Goal: Transaction & Acquisition: Purchase product/service

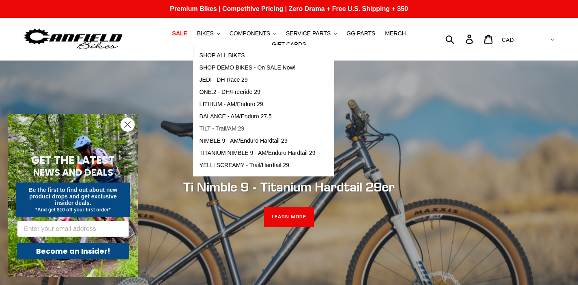
click at [231, 127] on span "TILT - Trail/AM 29" at bounding box center [222, 128] width 45 height 7
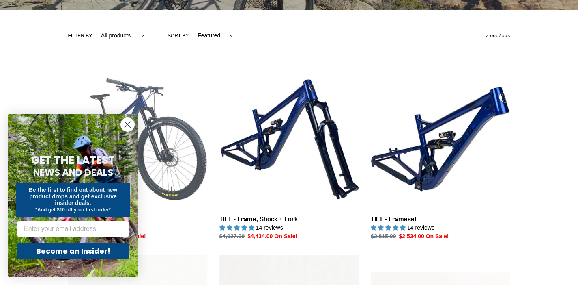
scroll to position [174, 0]
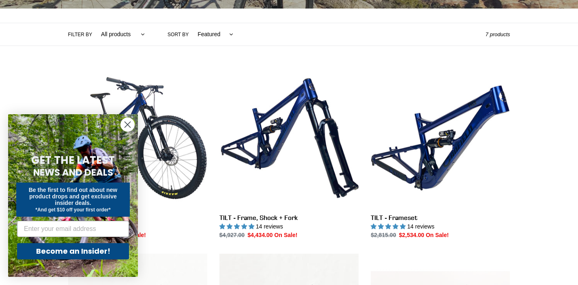
click at [129, 125] on icon "Close dialog" at bounding box center [128, 125] width 6 height 6
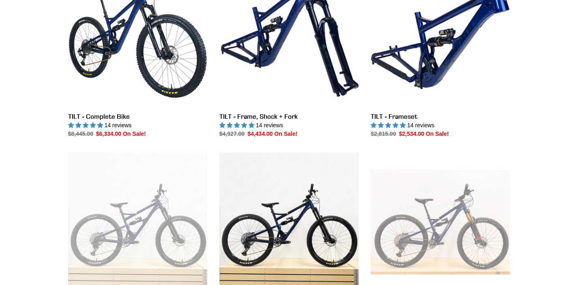
scroll to position [260, 0]
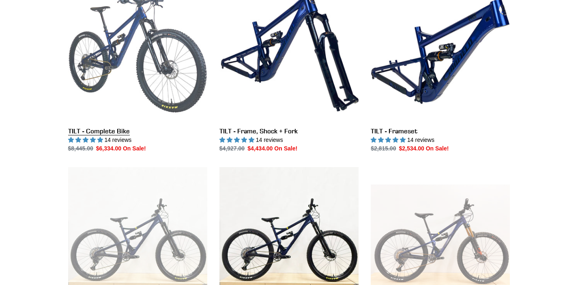
click at [144, 50] on link "TILT - Complete Bike" at bounding box center [137, 67] width 139 height 171
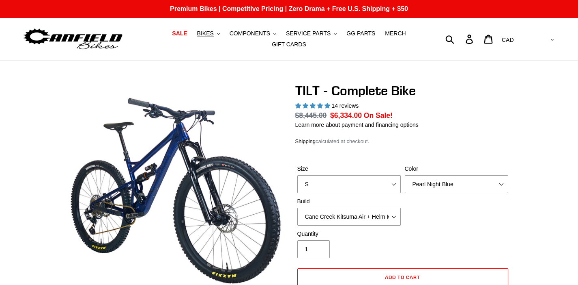
select select "highest-rating"
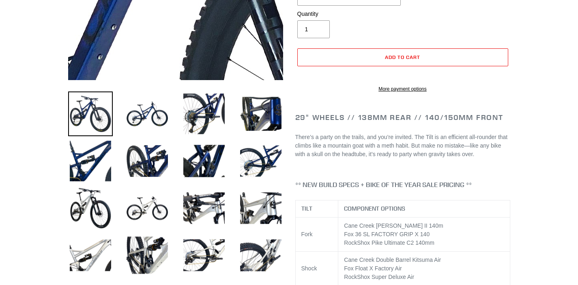
scroll to position [223, 0]
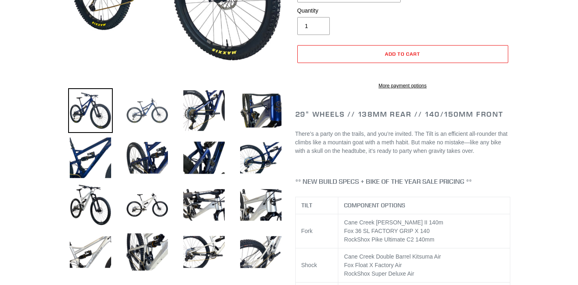
click at [155, 116] on img at bounding box center [147, 110] width 45 height 45
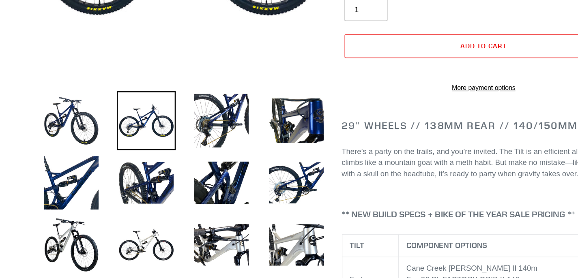
scroll to position [175, 0]
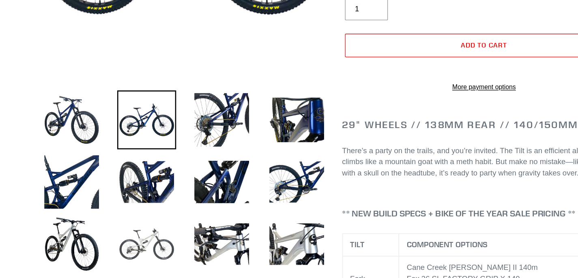
click at [125, 231] on img at bounding box center [147, 253] width 45 height 45
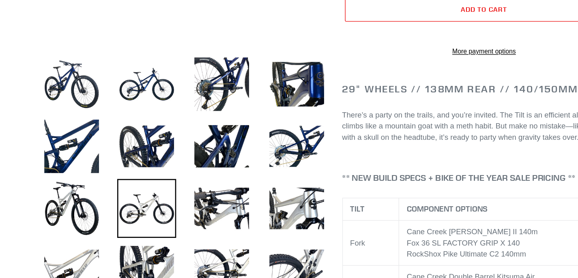
scroll to position [207, 0]
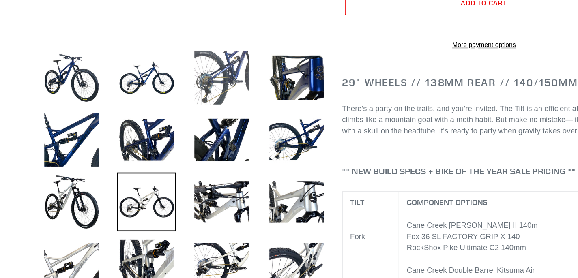
click at [182, 104] on img at bounding box center [204, 126] width 45 height 45
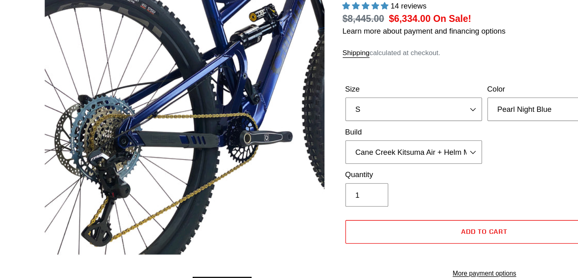
scroll to position [34, 0]
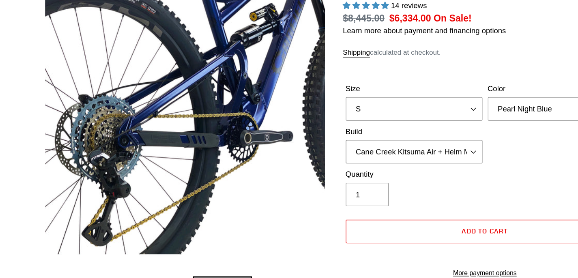
select select "RockShox SD ULT + Pike ULT 140 + Shimano XT"
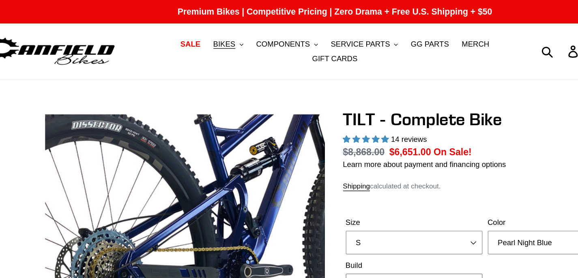
scroll to position [0, 0]
click at [233, 33] on span "COMPONENTS" at bounding box center [250, 33] width 41 height 7
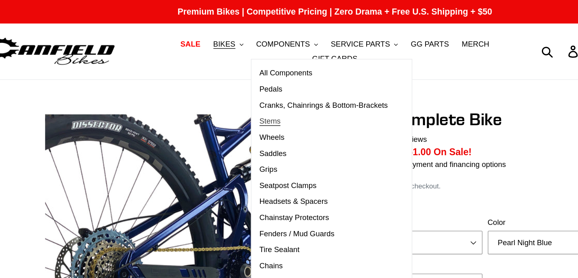
click at [232, 90] on span "Stems" at bounding box center [240, 91] width 16 height 7
